Goal: Task Accomplishment & Management: Manage account settings

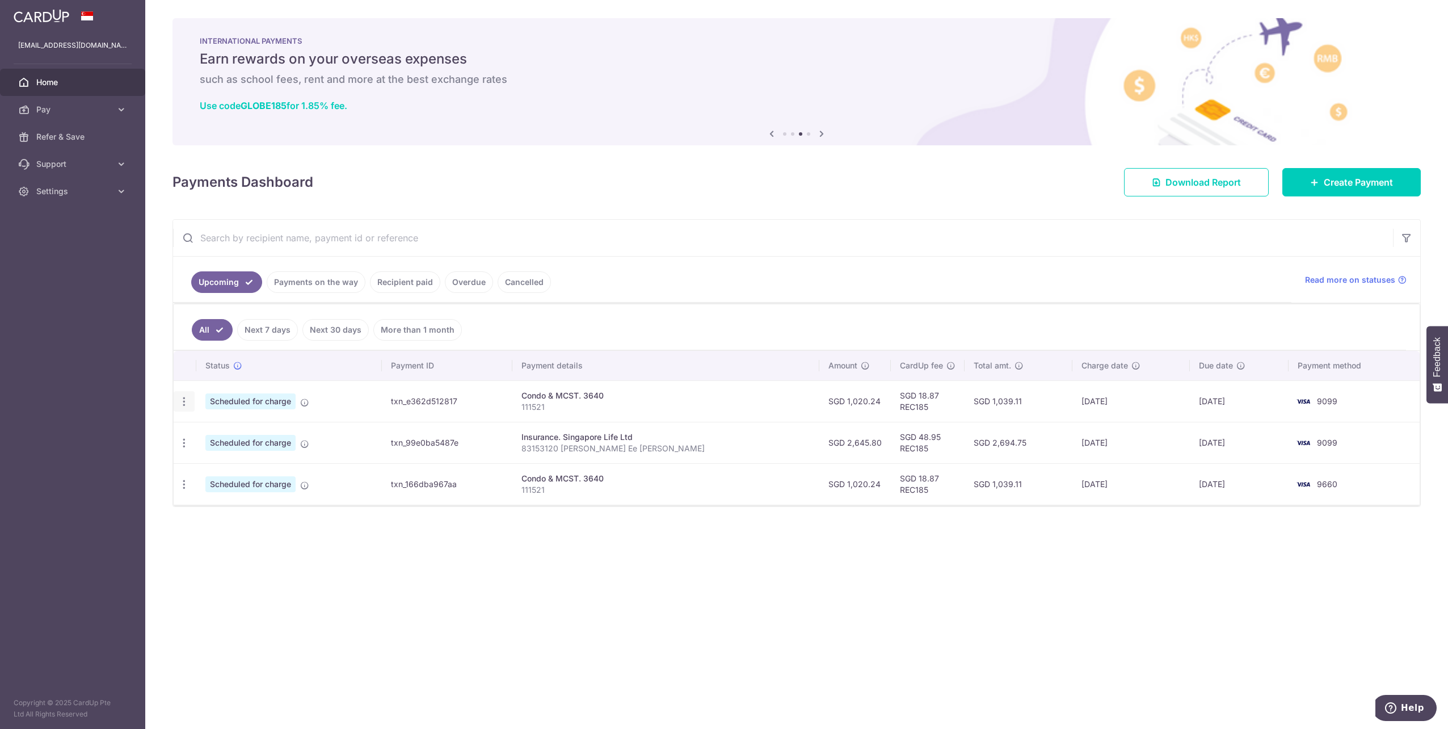
click at [183, 401] on icon "button" at bounding box center [184, 402] width 12 height 12
click at [235, 432] on span "Update payment" at bounding box center [244, 433] width 77 height 14
click at [185, 406] on icon "button" at bounding box center [184, 402] width 12 height 12
click at [221, 430] on span "Update payment" at bounding box center [244, 433] width 77 height 14
radio input "true"
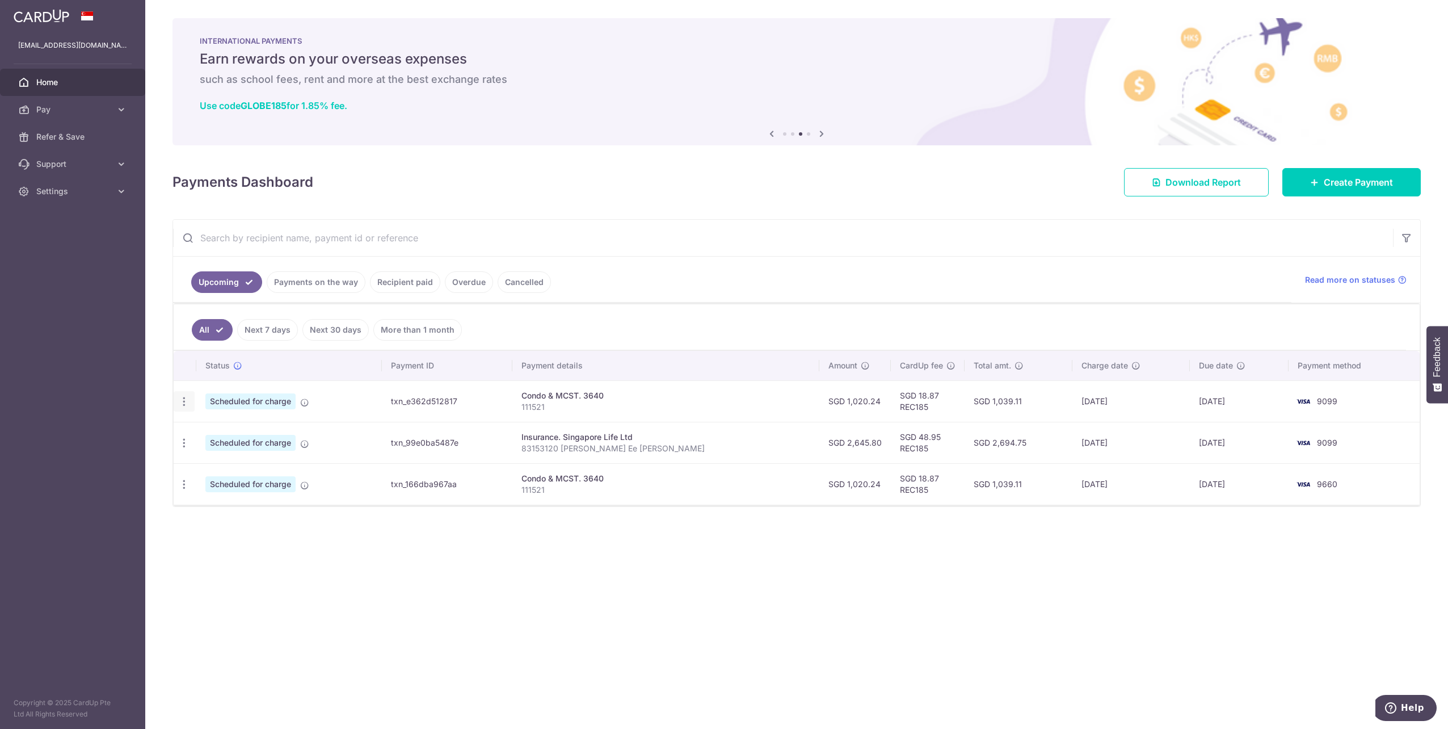
type input "1,020.24"
type input "[DATE]"
type input "111521"
